Goal: Transaction & Acquisition: Obtain resource

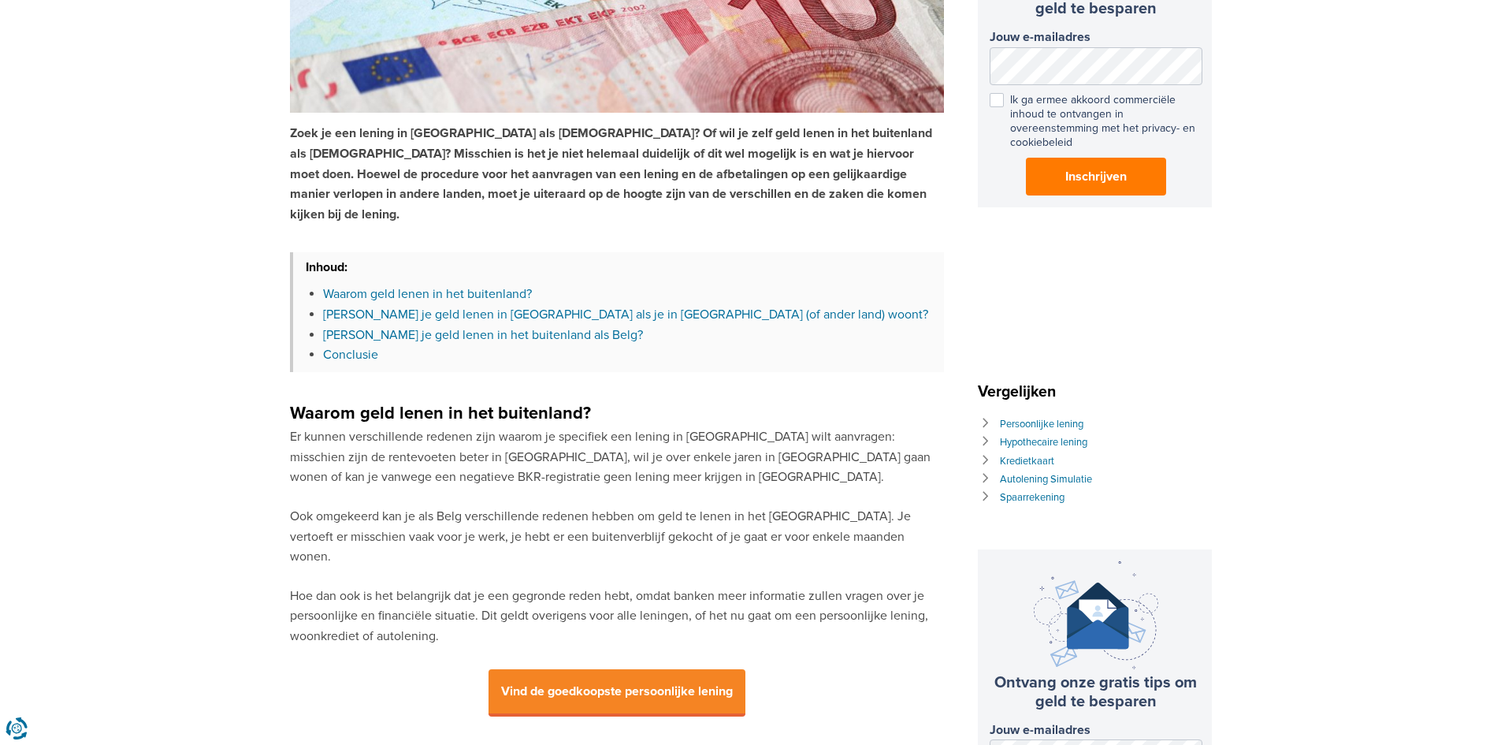
scroll to position [394, 0]
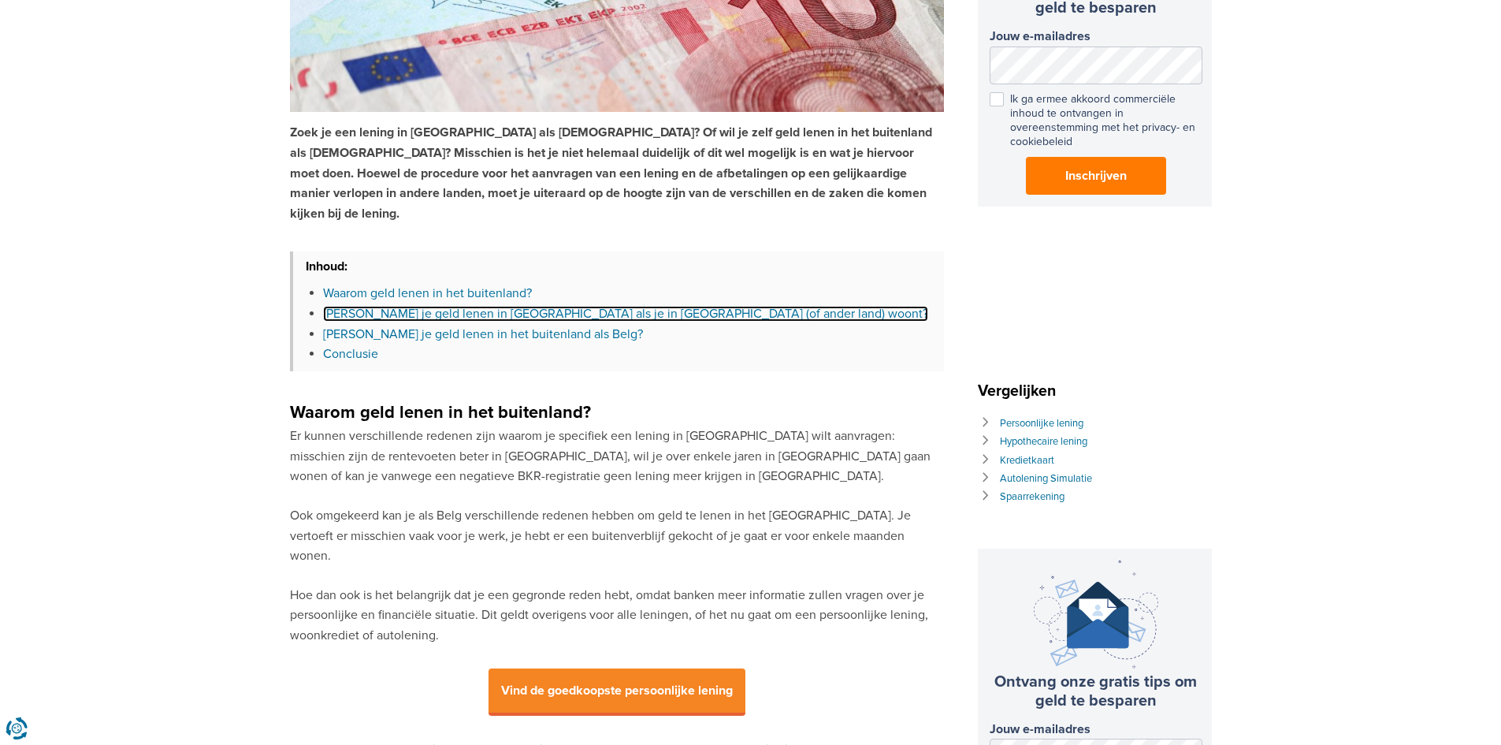
click at [530, 306] on link "[PERSON_NAME] je geld lenen in [GEOGRAPHIC_DATA] als je in [GEOGRAPHIC_DATA] (o…" at bounding box center [625, 314] width 605 height 16
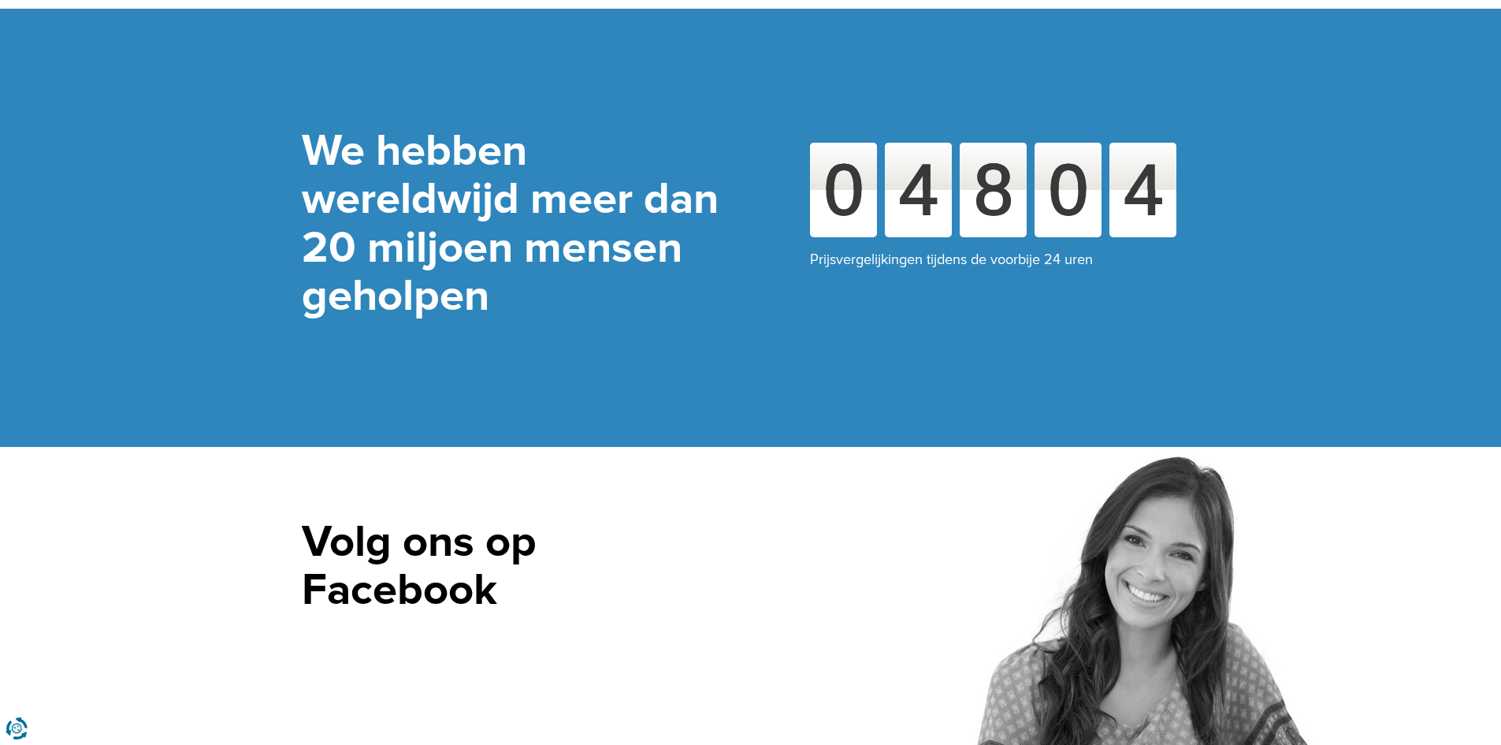
scroll to position [3803, 0]
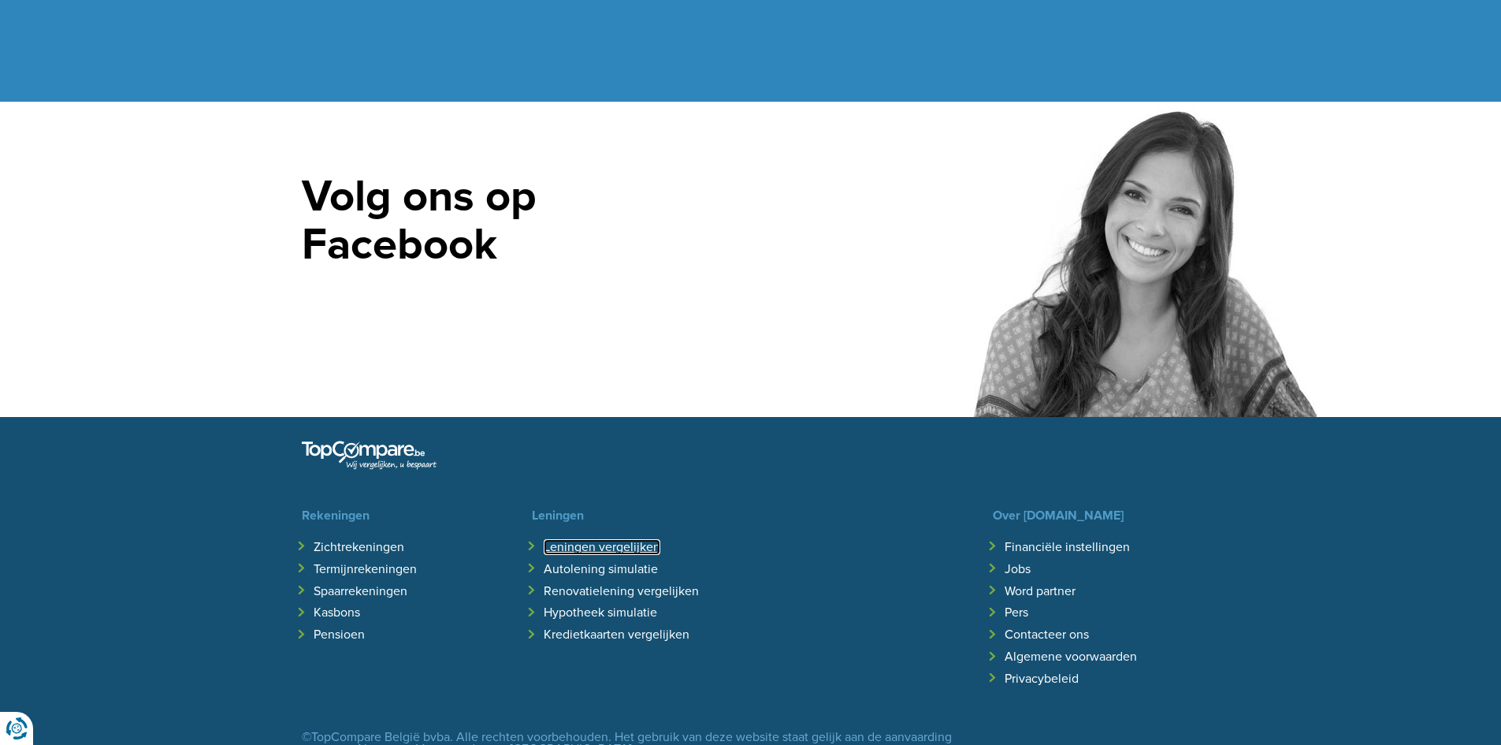
click at [577, 539] on link "Leningen vergelijken" at bounding box center [602, 547] width 117 height 16
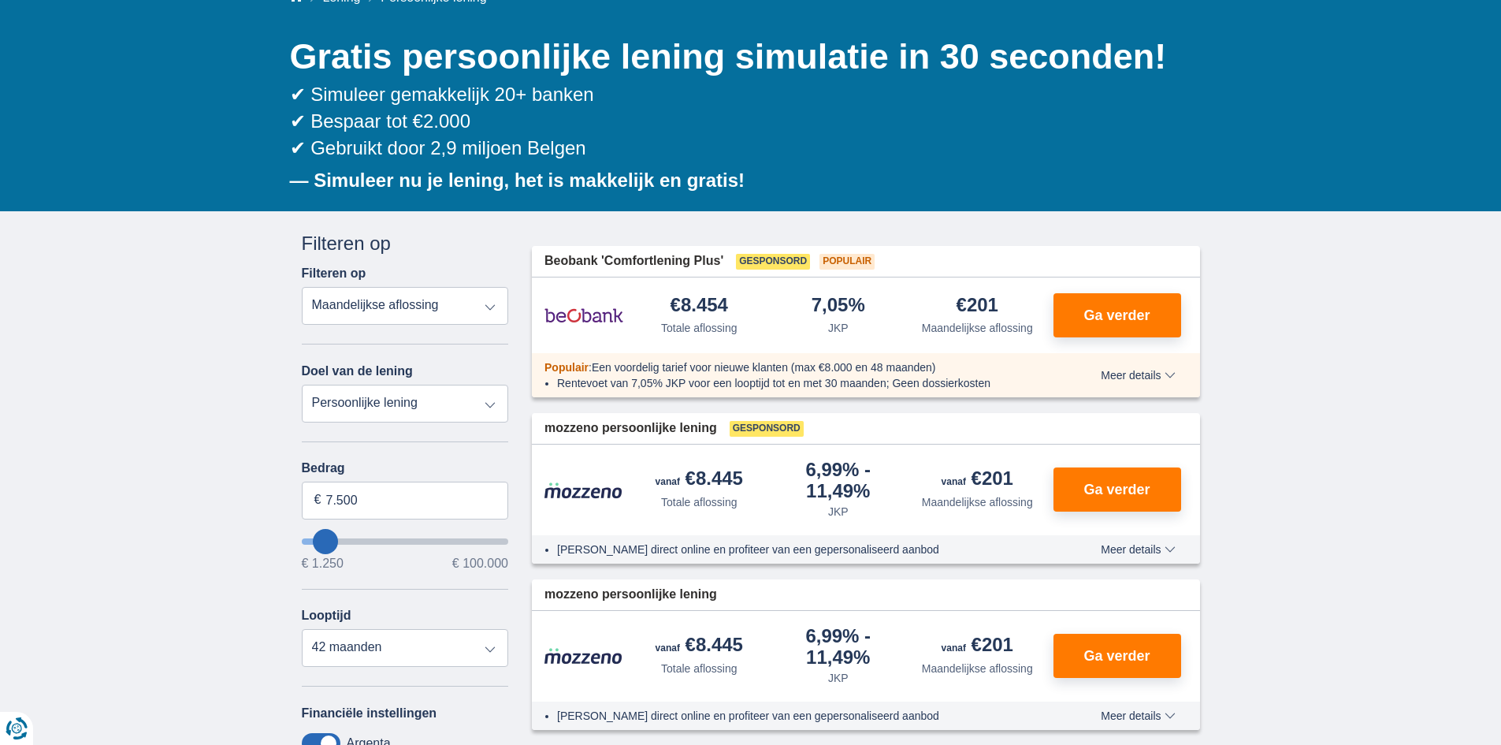
scroll to position [158, 0]
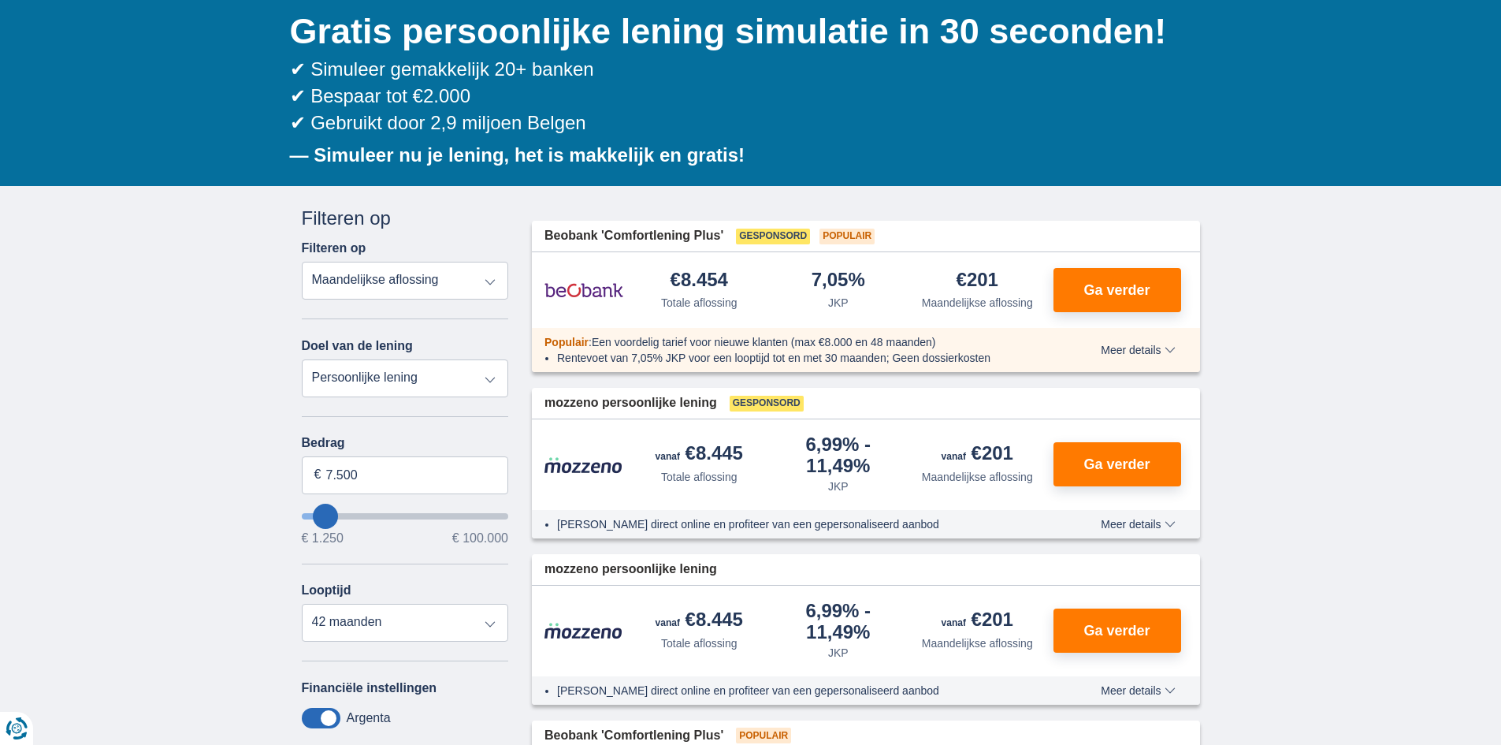
type input "2.250"
type input "2250"
select select "24"
type input "3.250"
type input "3250"
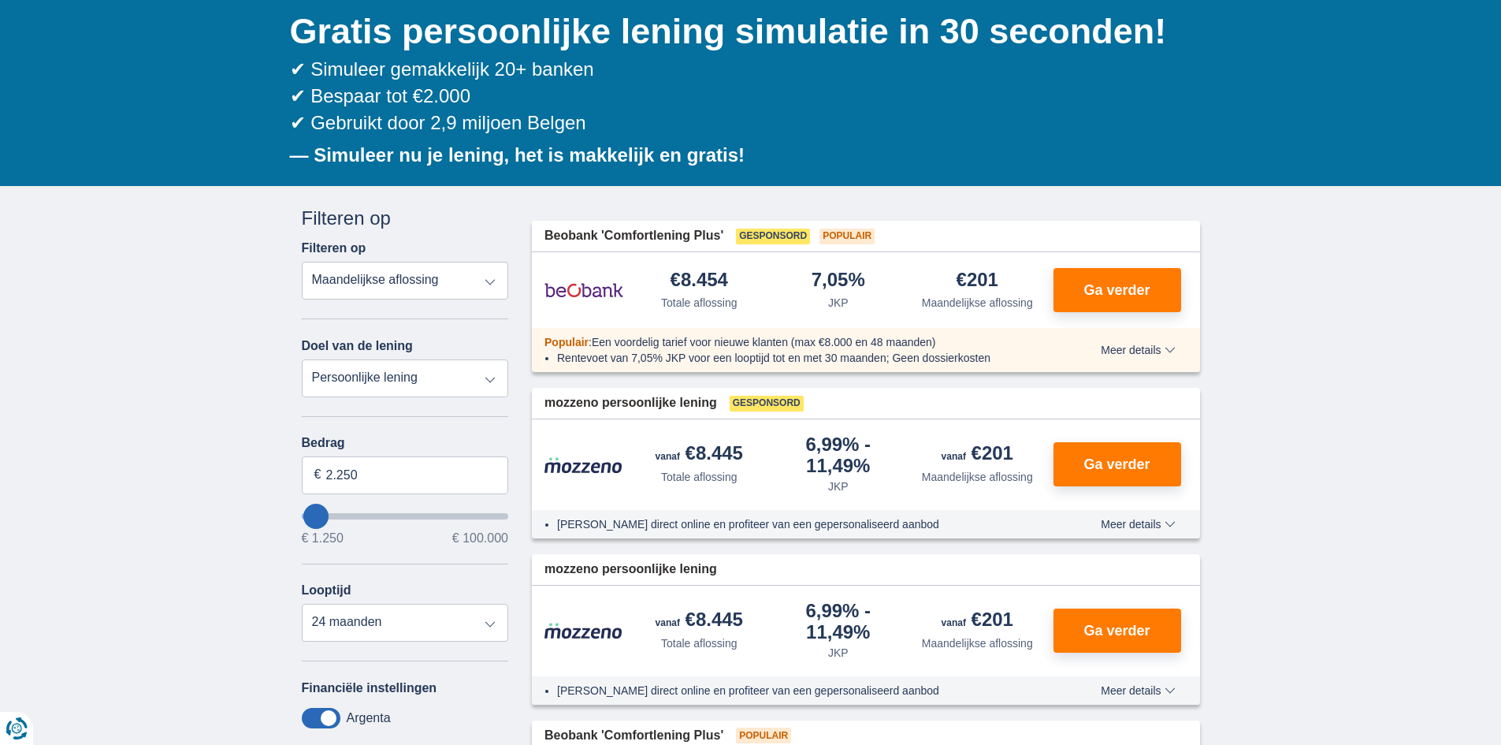
select select "30"
type input "4250"
type input "4.250"
select select "36"
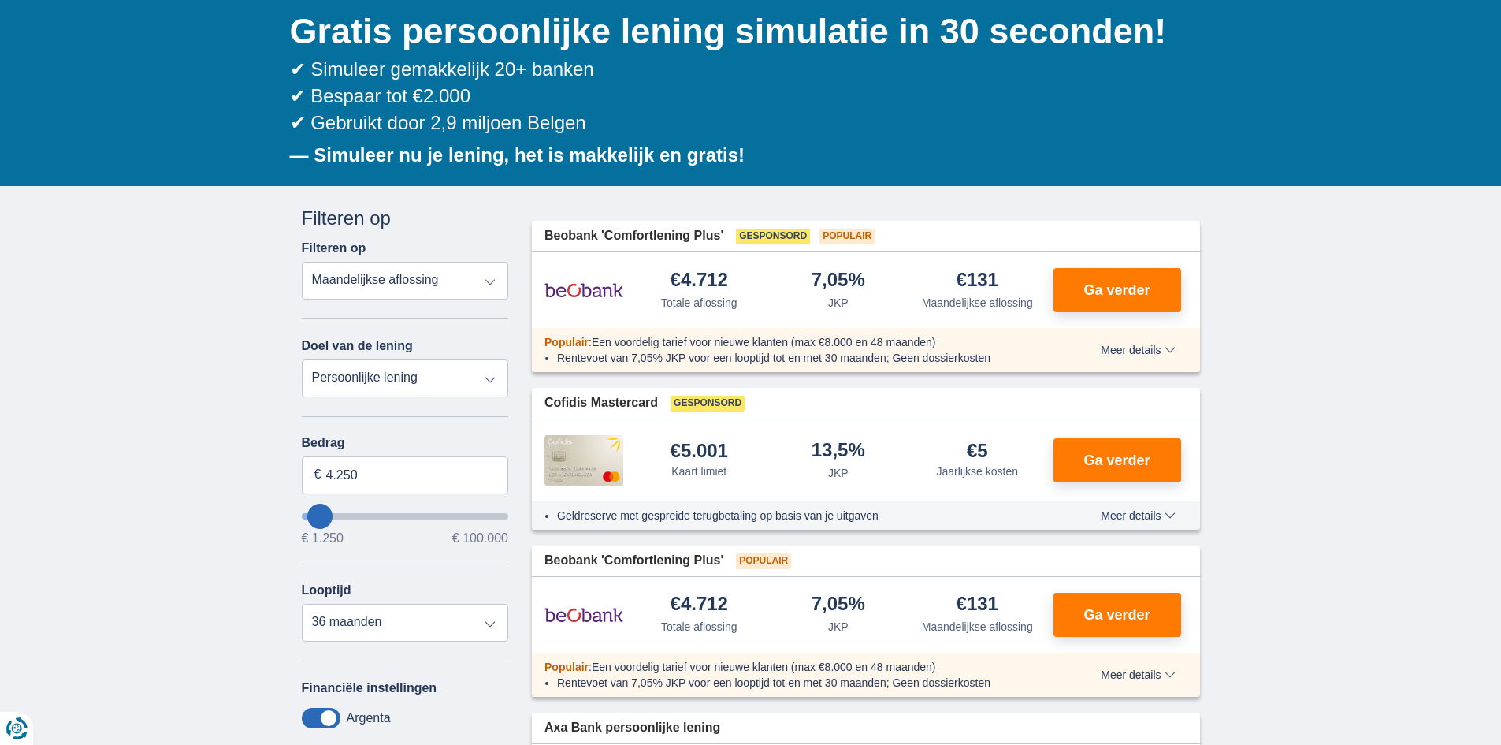
type input "5.250"
type input "6250"
type input "6.250"
select select "42"
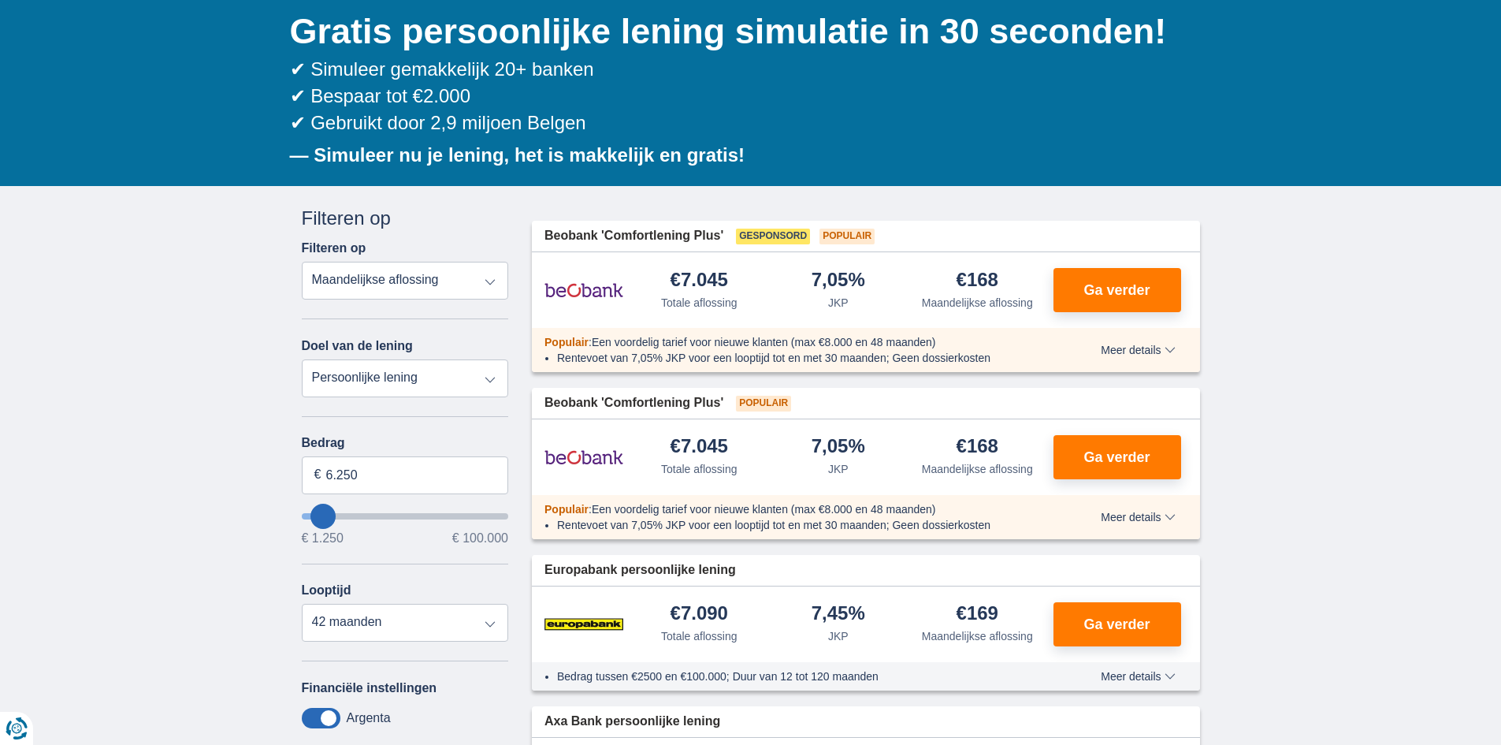
type input "34.250"
type input "34250"
click at [375, 517] on input "wantToBorrow" at bounding box center [405, 516] width 207 height 6
select select "120"
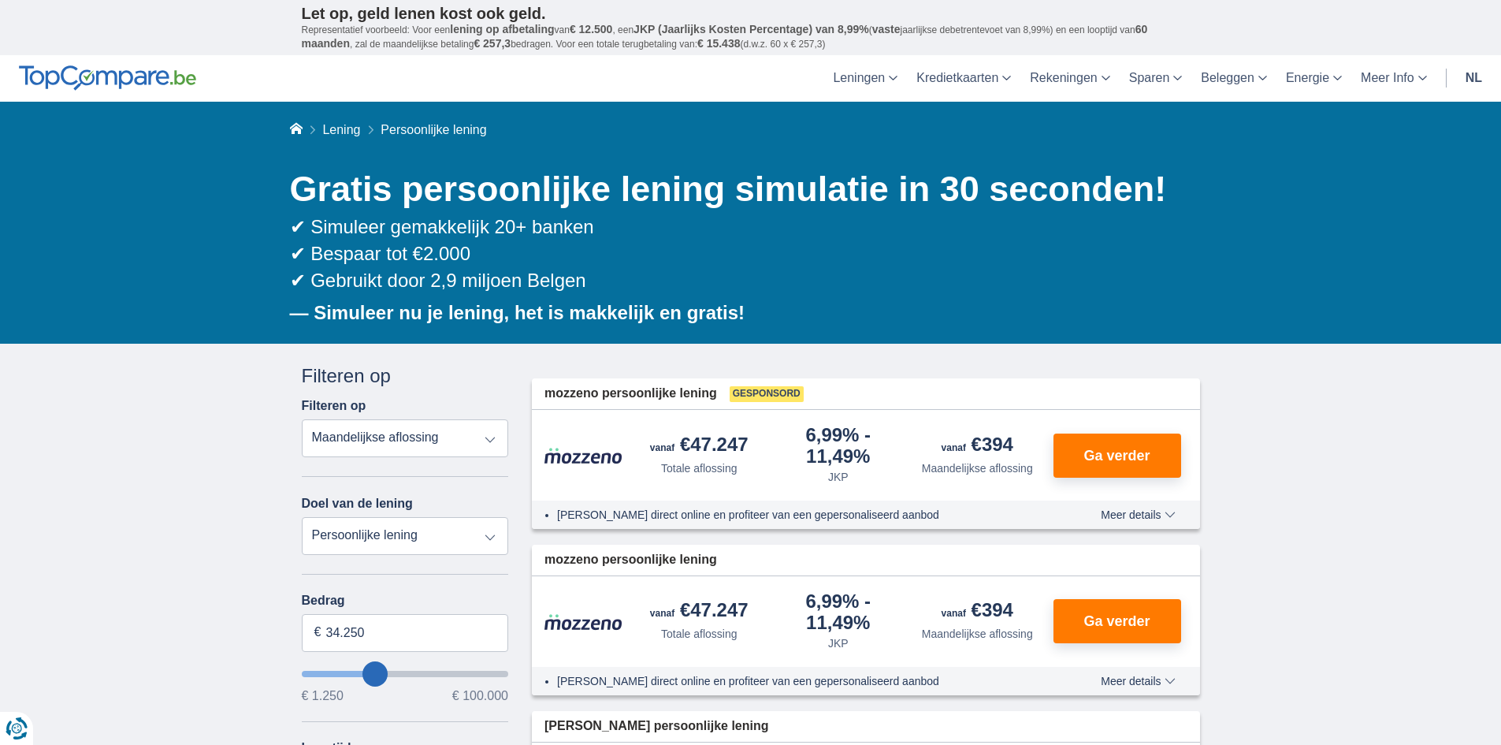
type input "20.250"
type input "20250"
click at [348, 671] on input "wantToBorrow" at bounding box center [405, 674] width 207 height 6
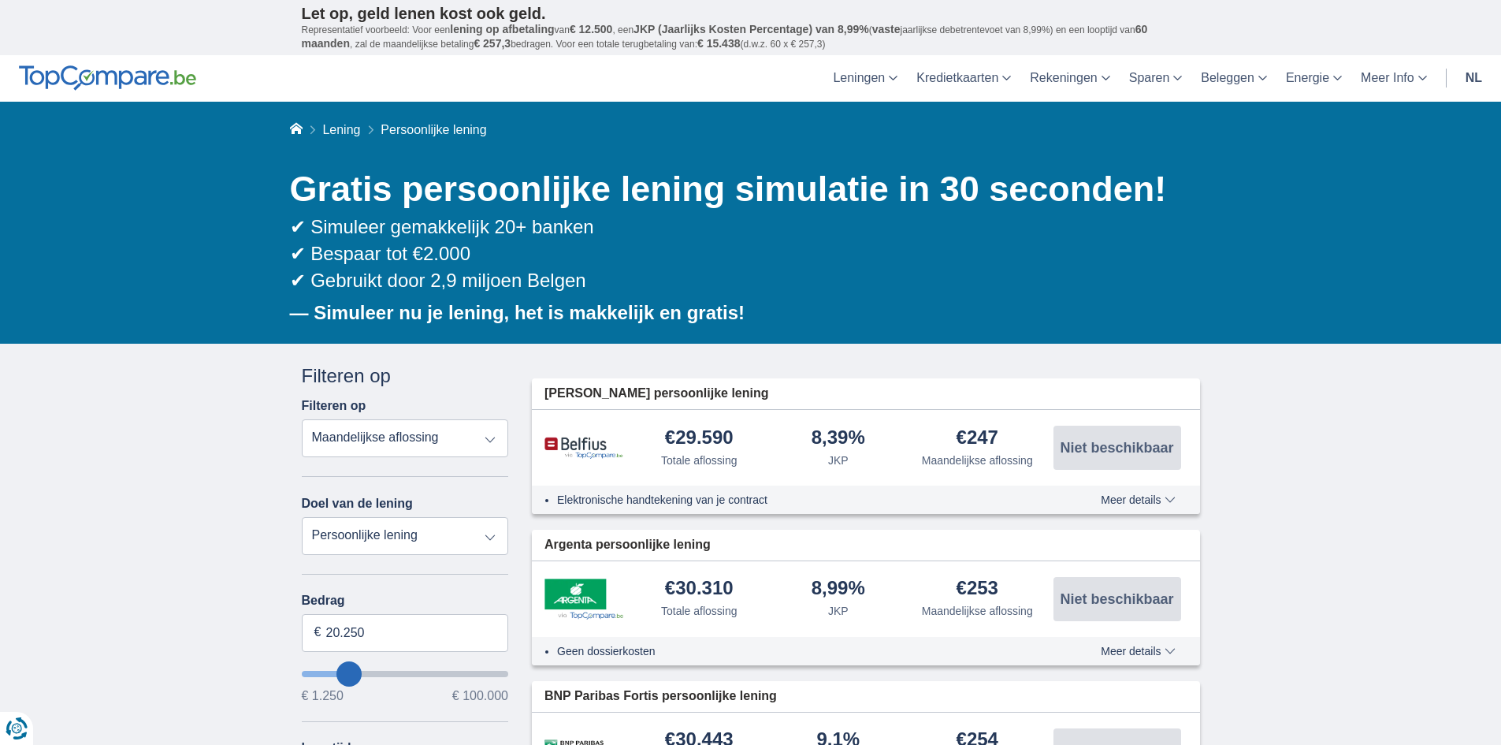
type input "6.250"
type input "6250"
select select "42"
type input "6250"
click at [324, 677] on input "wantToBorrow" at bounding box center [405, 674] width 207 height 6
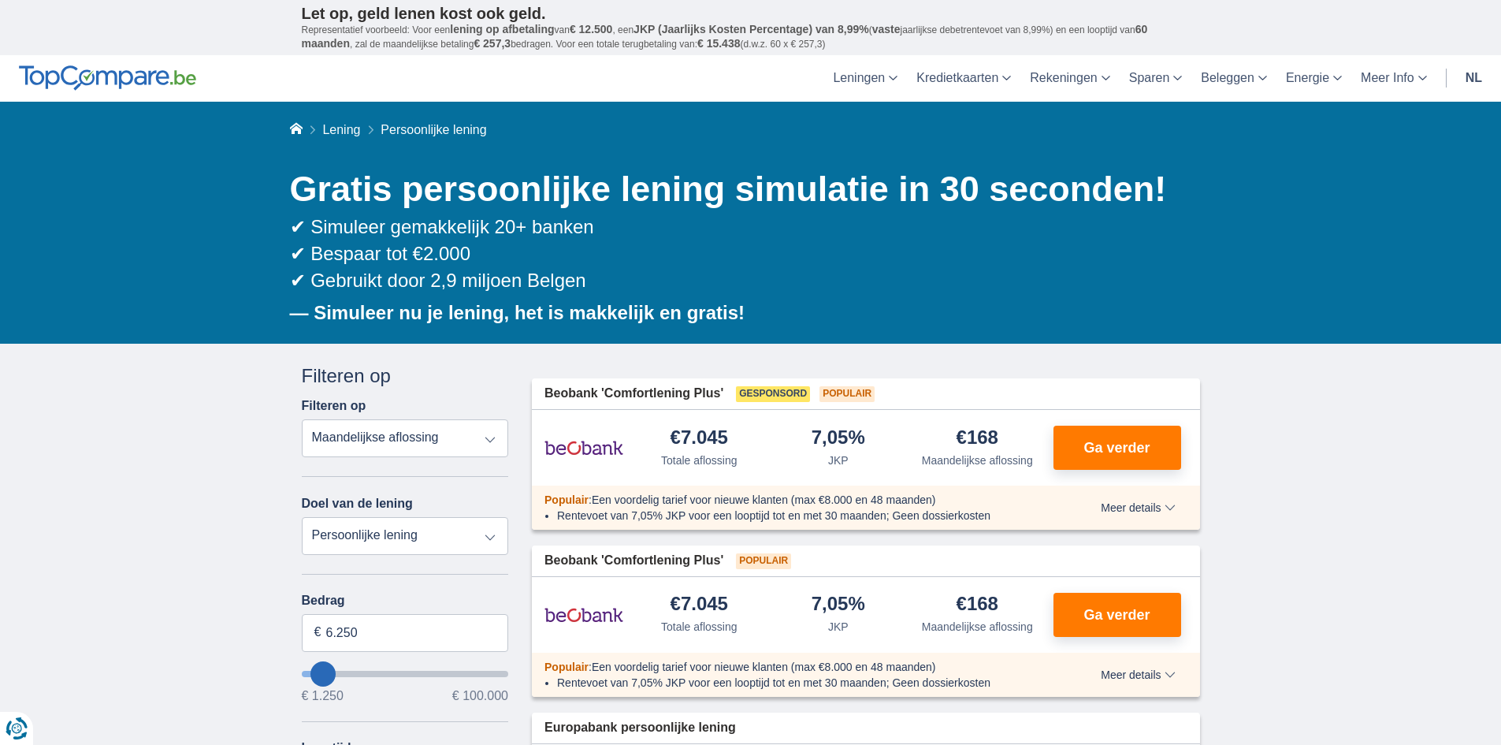
type input "14.250"
type input "14250"
click at [339, 675] on input "wantToBorrow" at bounding box center [405, 674] width 207 height 6
select select "60"
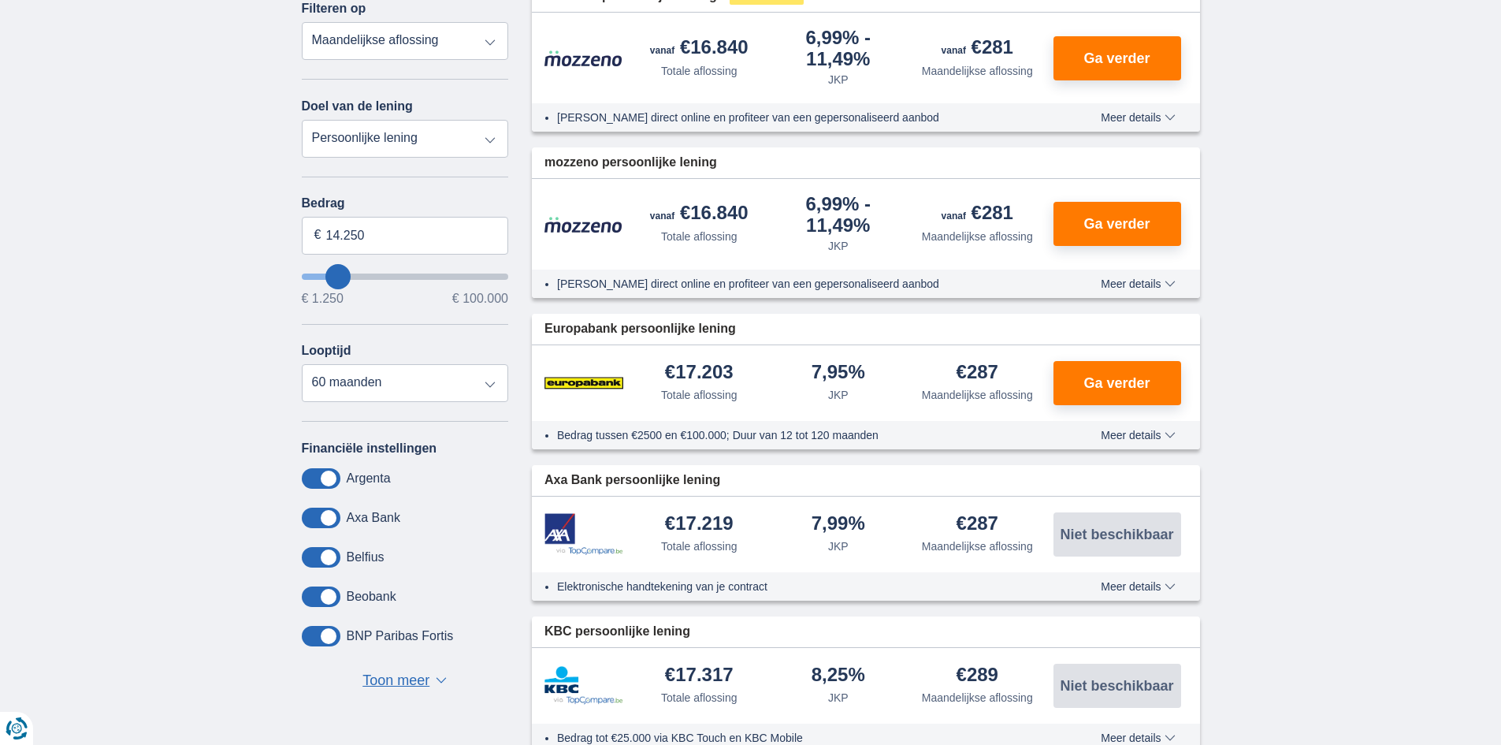
scroll to position [394, 0]
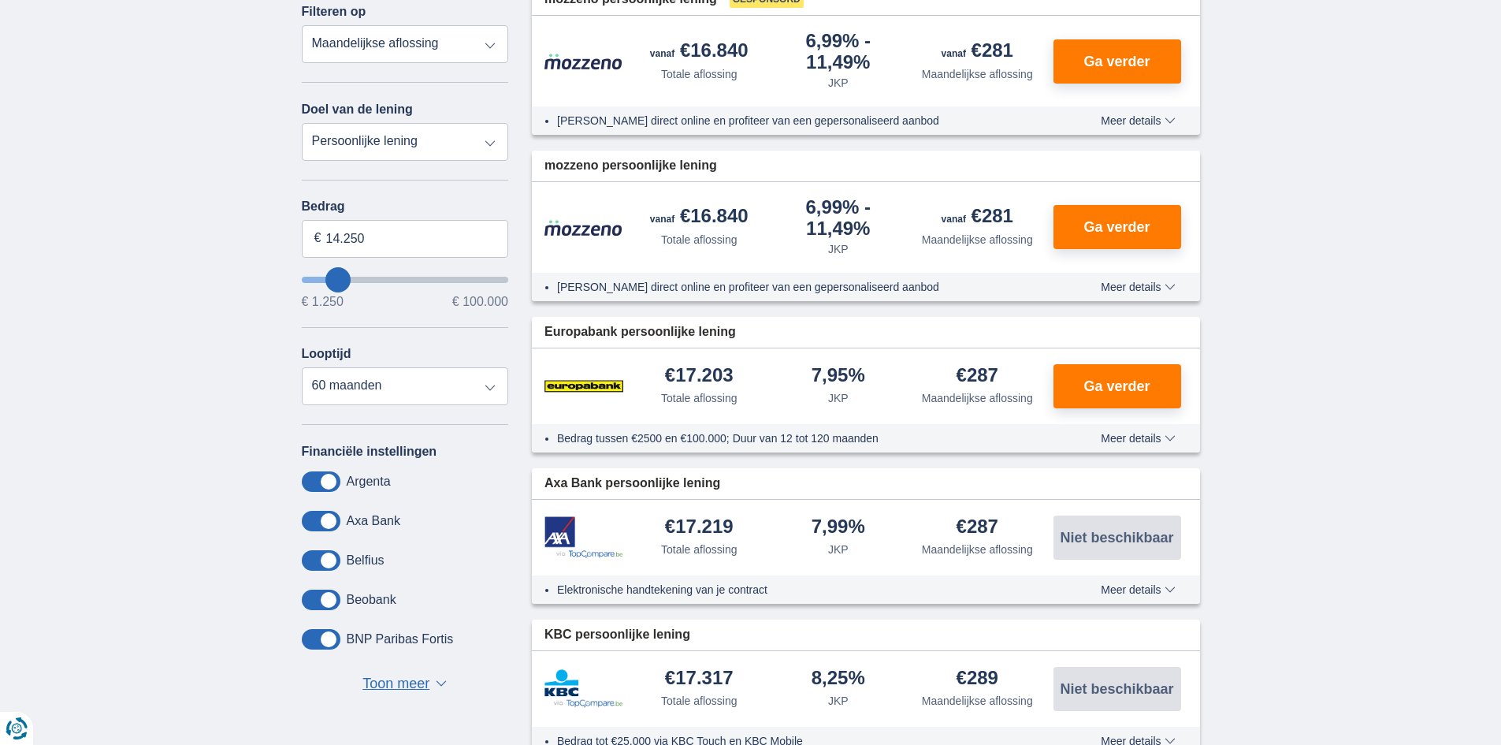
click at [1129, 439] on span "Meer details" at bounding box center [1138, 438] width 74 height 11
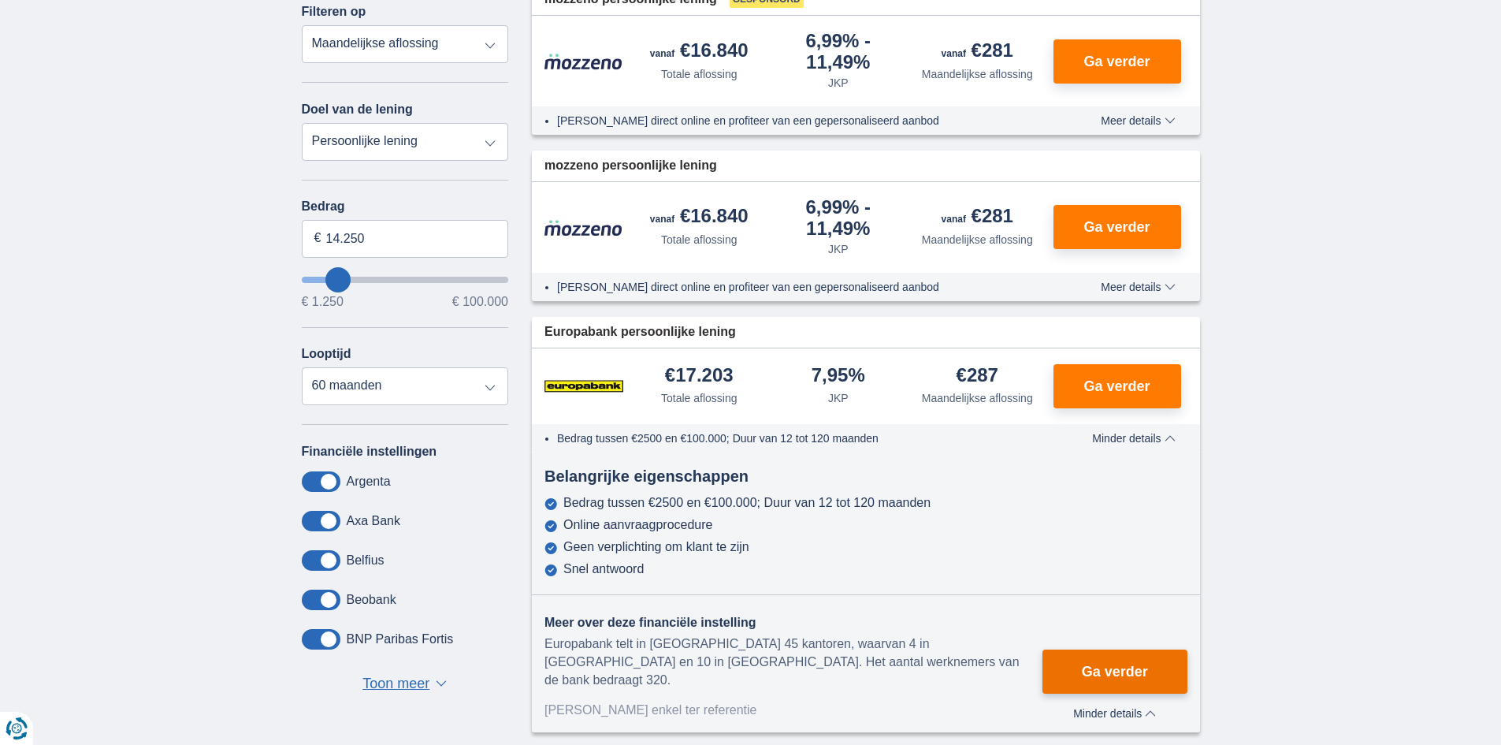
click at [1107, 664] on span "Ga verder" at bounding box center [1115, 671] width 66 height 14
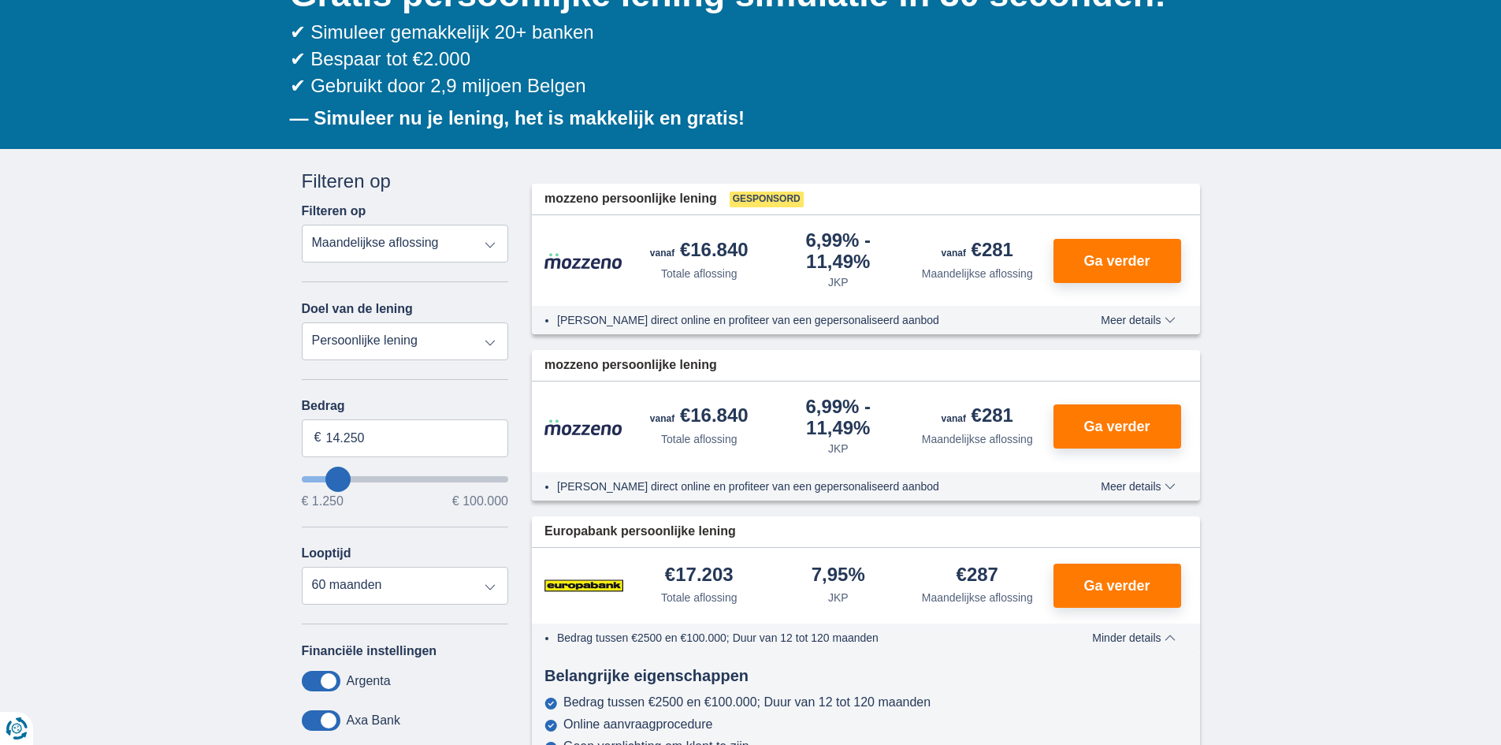
scroll to position [236, 0]
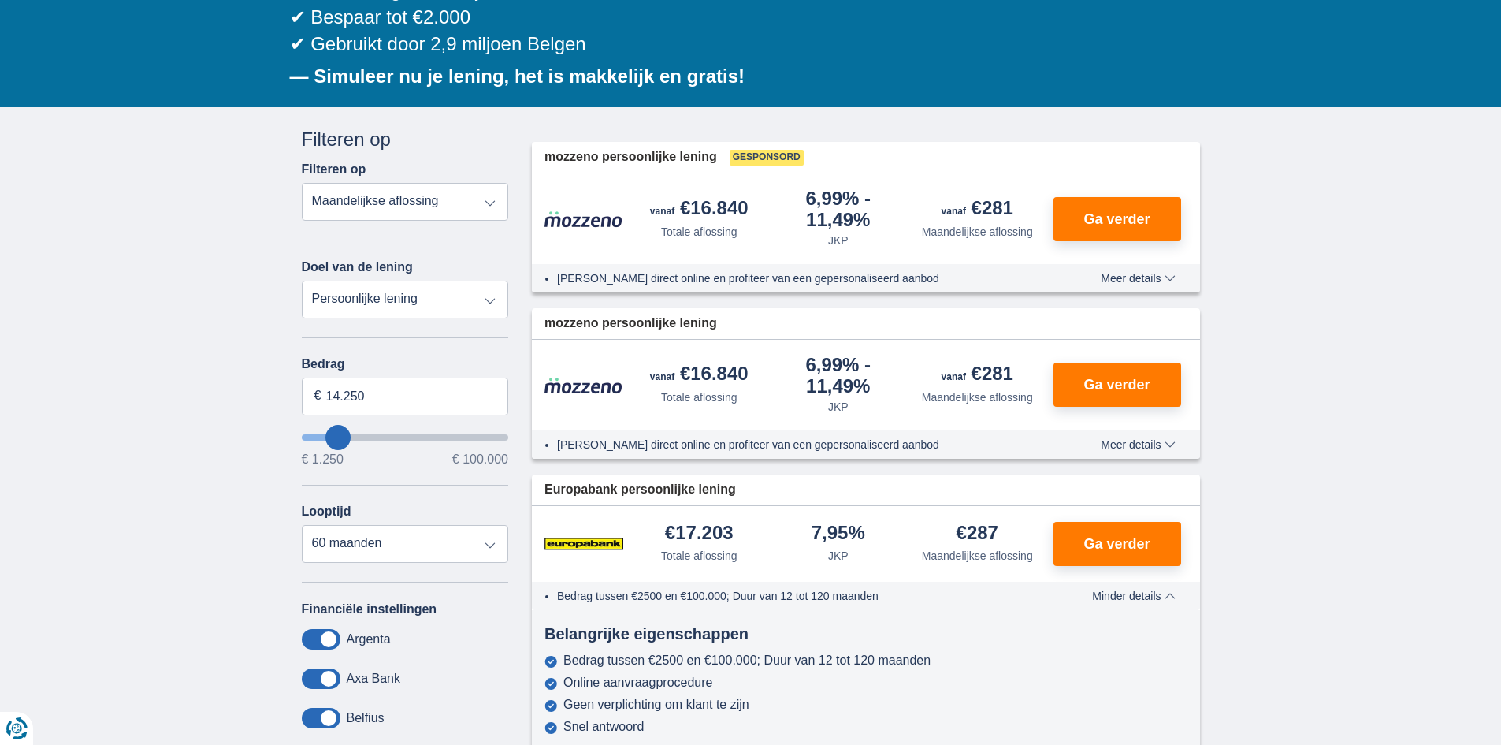
click at [1121, 273] on span "Meer details" at bounding box center [1138, 278] width 74 height 11
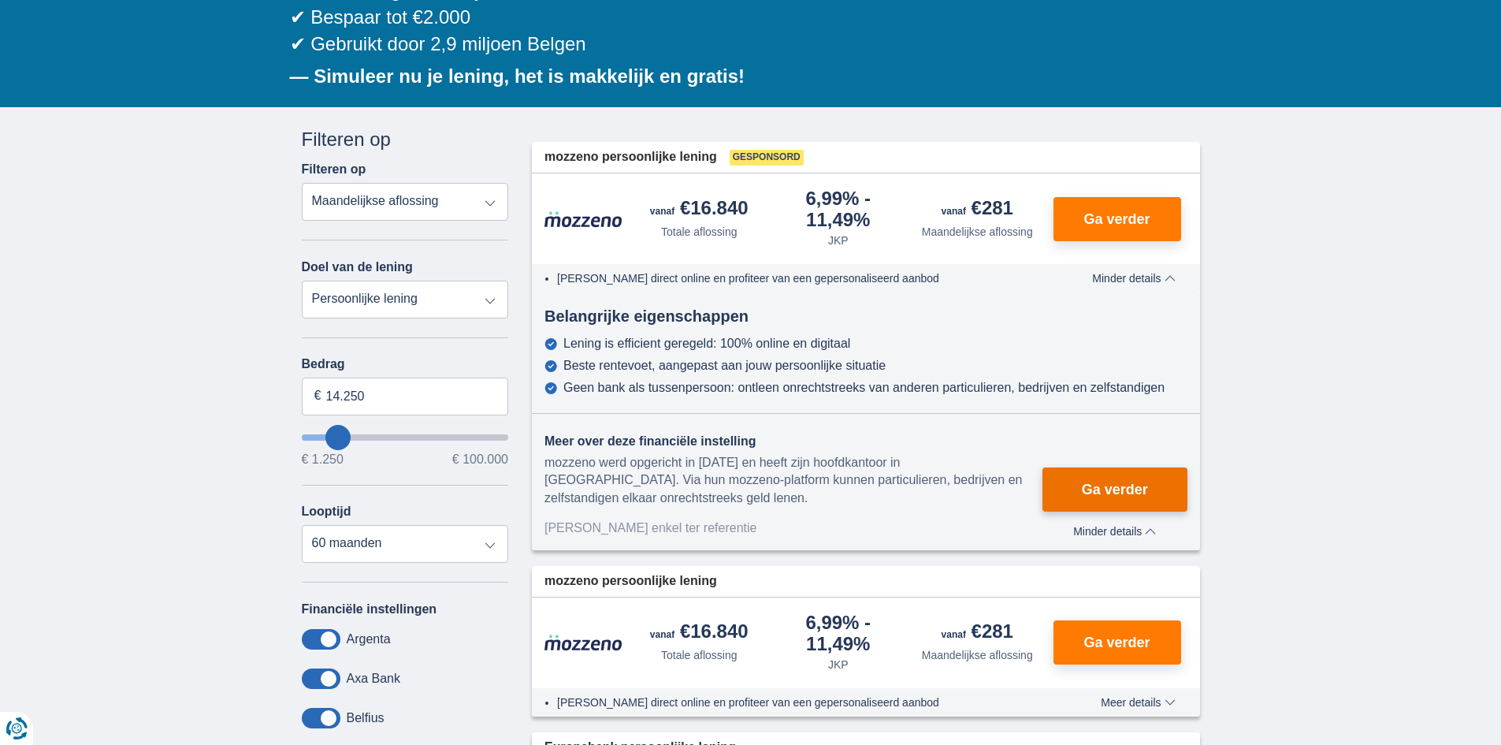
click at [1129, 487] on span "Ga verder" at bounding box center [1115, 489] width 66 height 14
